Goal: Information Seeking & Learning: Learn about a topic

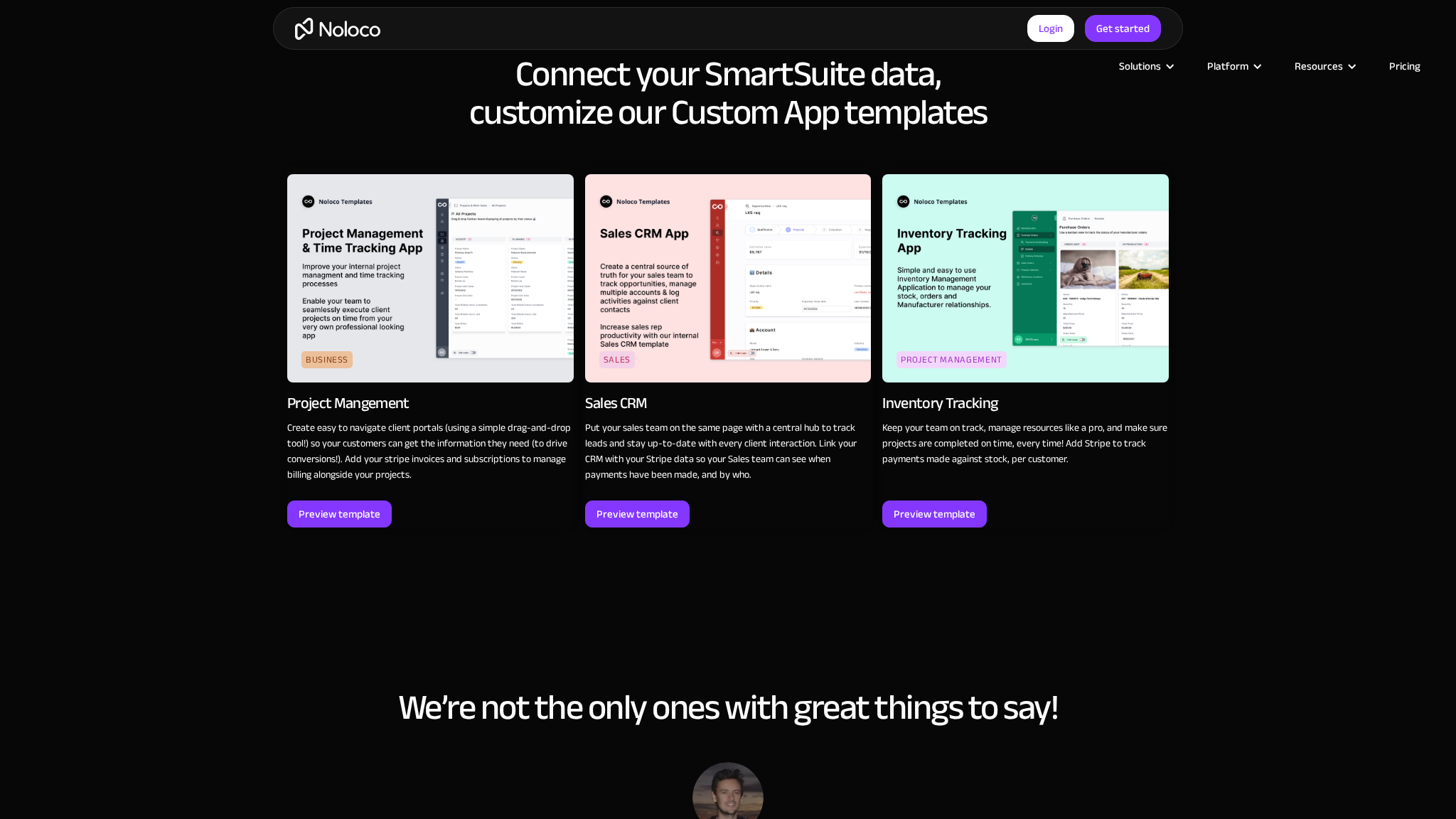
scroll to position [2148, 0]
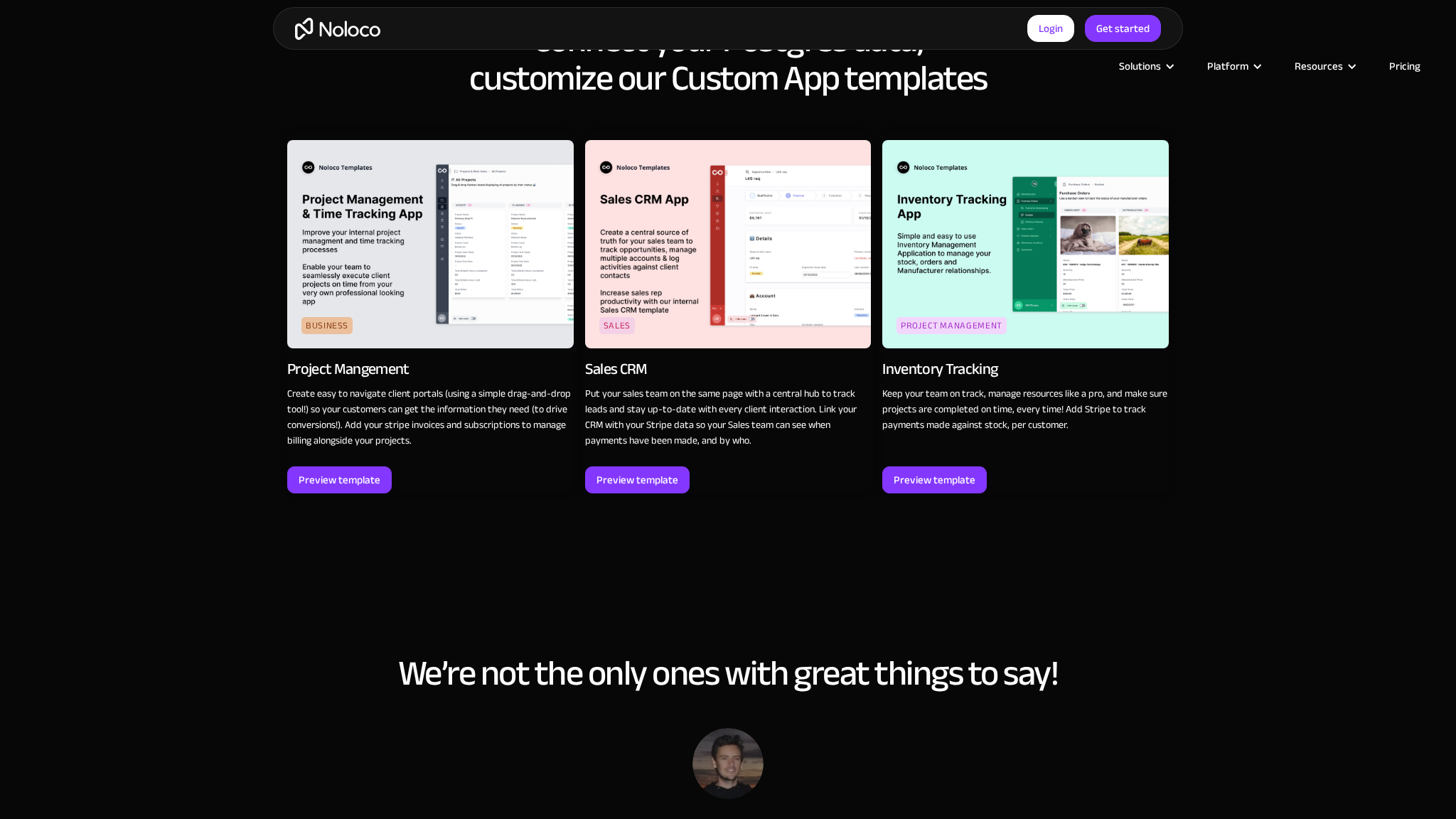
scroll to position [2148, 0]
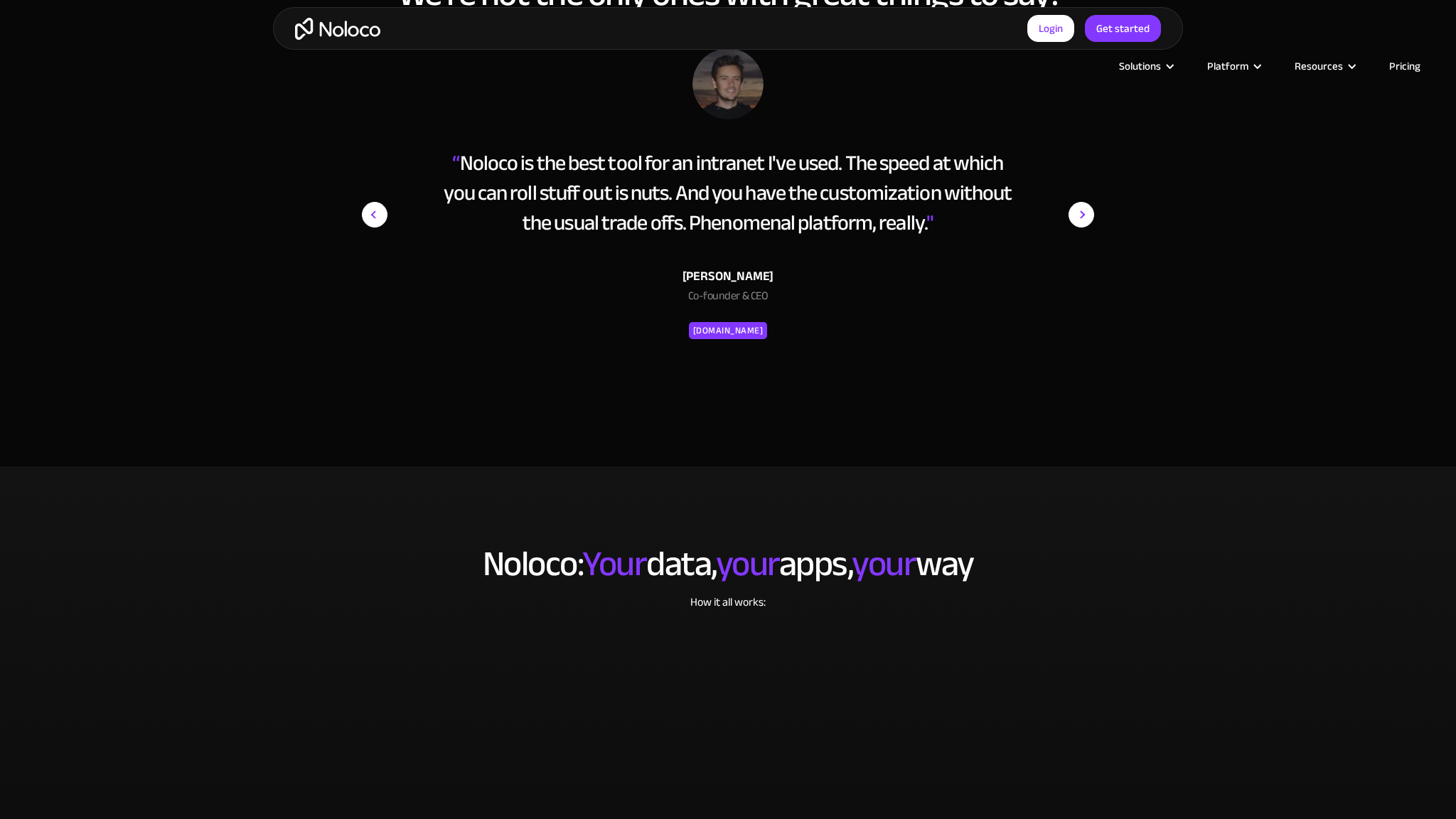
scroll to position [2879, 0]
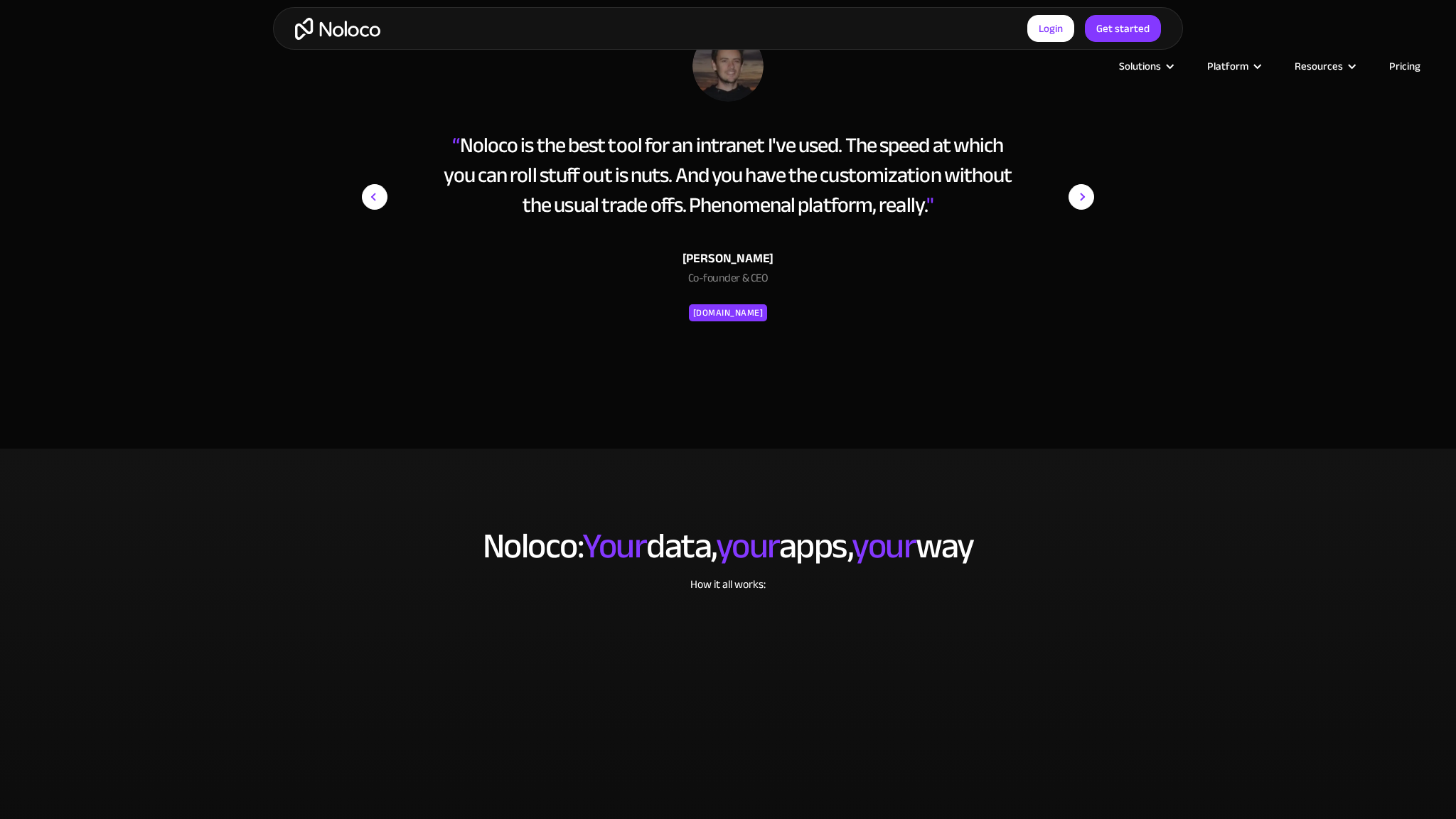
scroll to position [2880, 0]
